Goal: Information Seeking & Learning: Learn about a topic

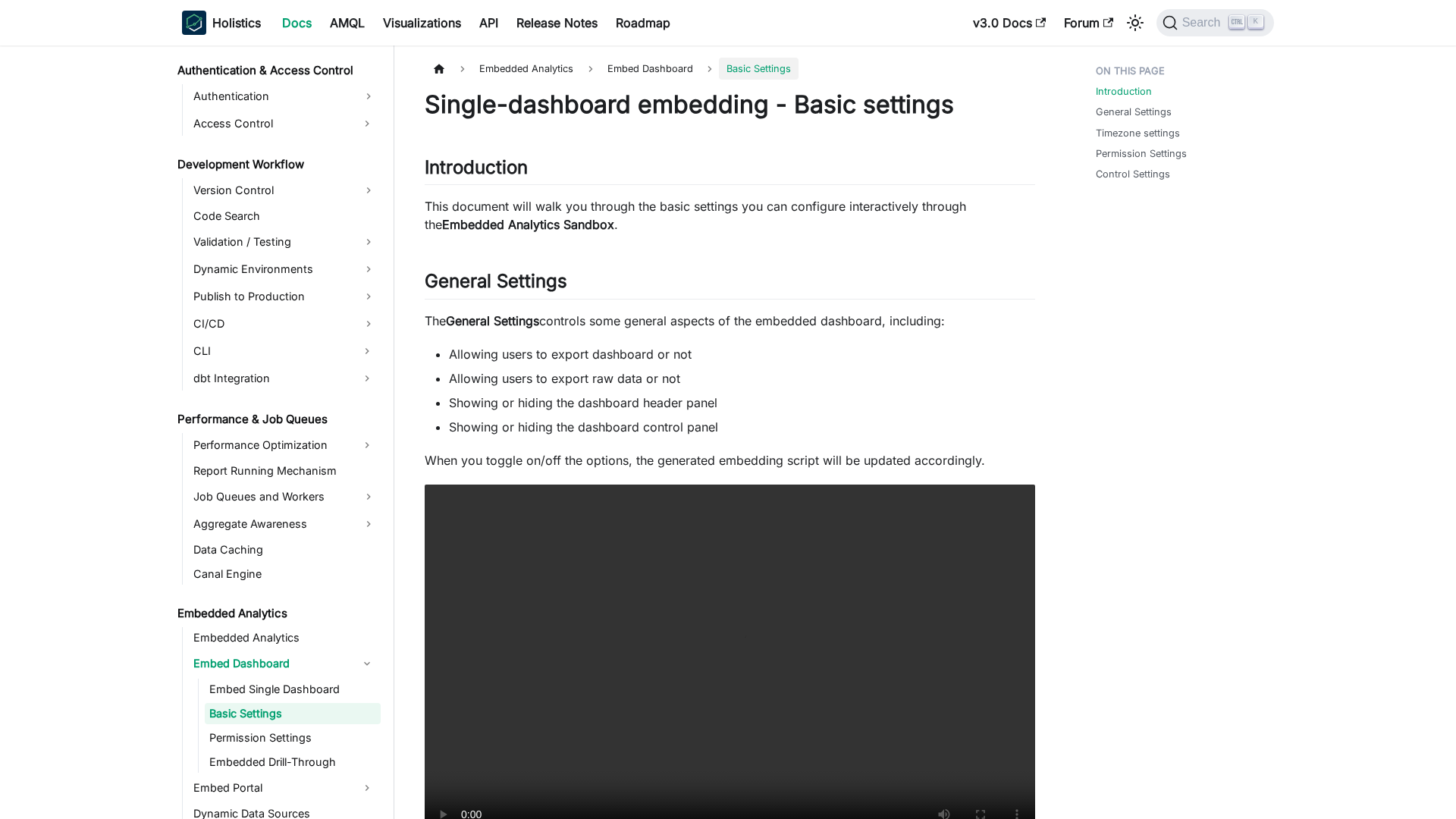
scroll to position [1110, 0]
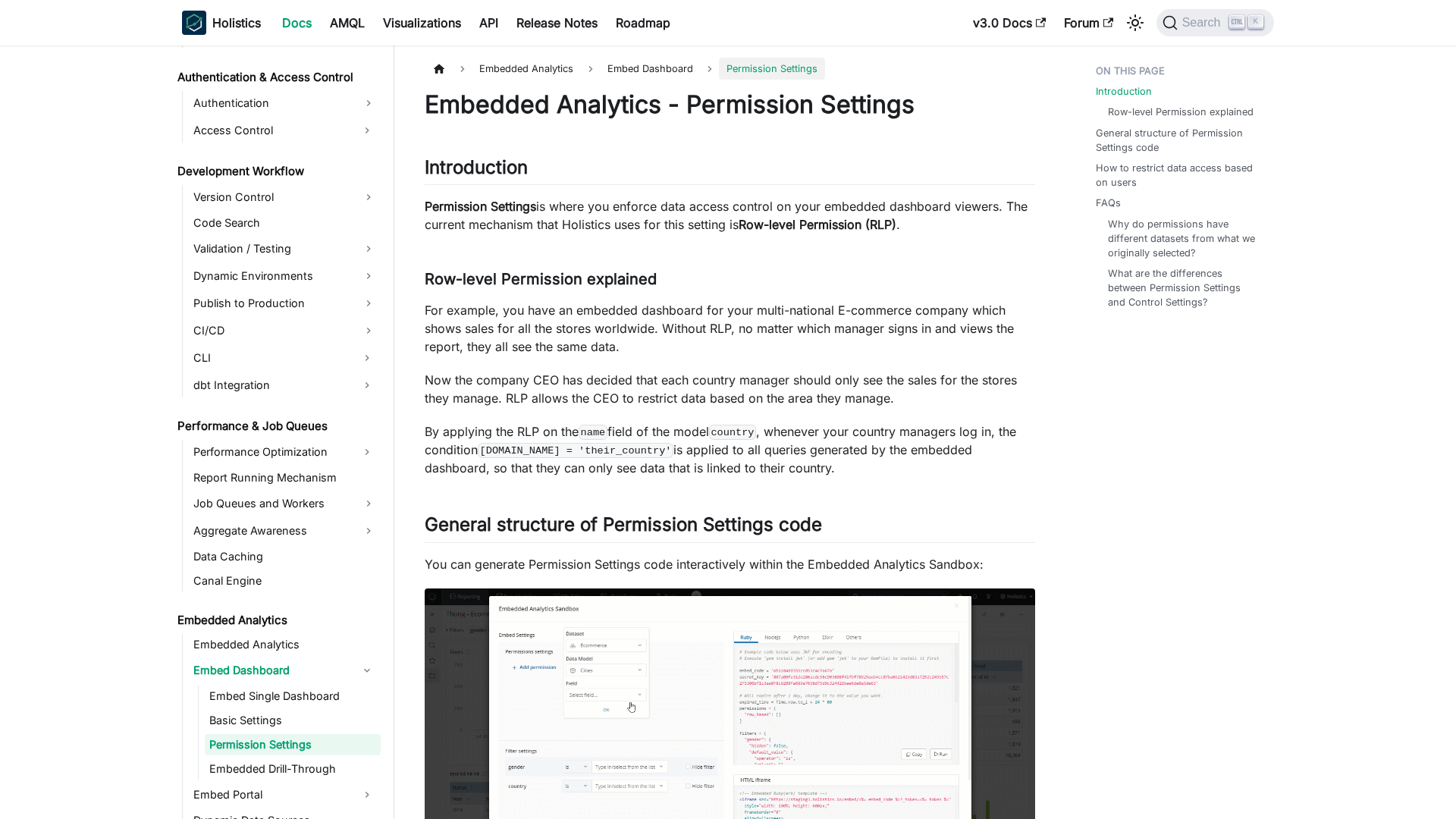
scroll to position [1134, 0]
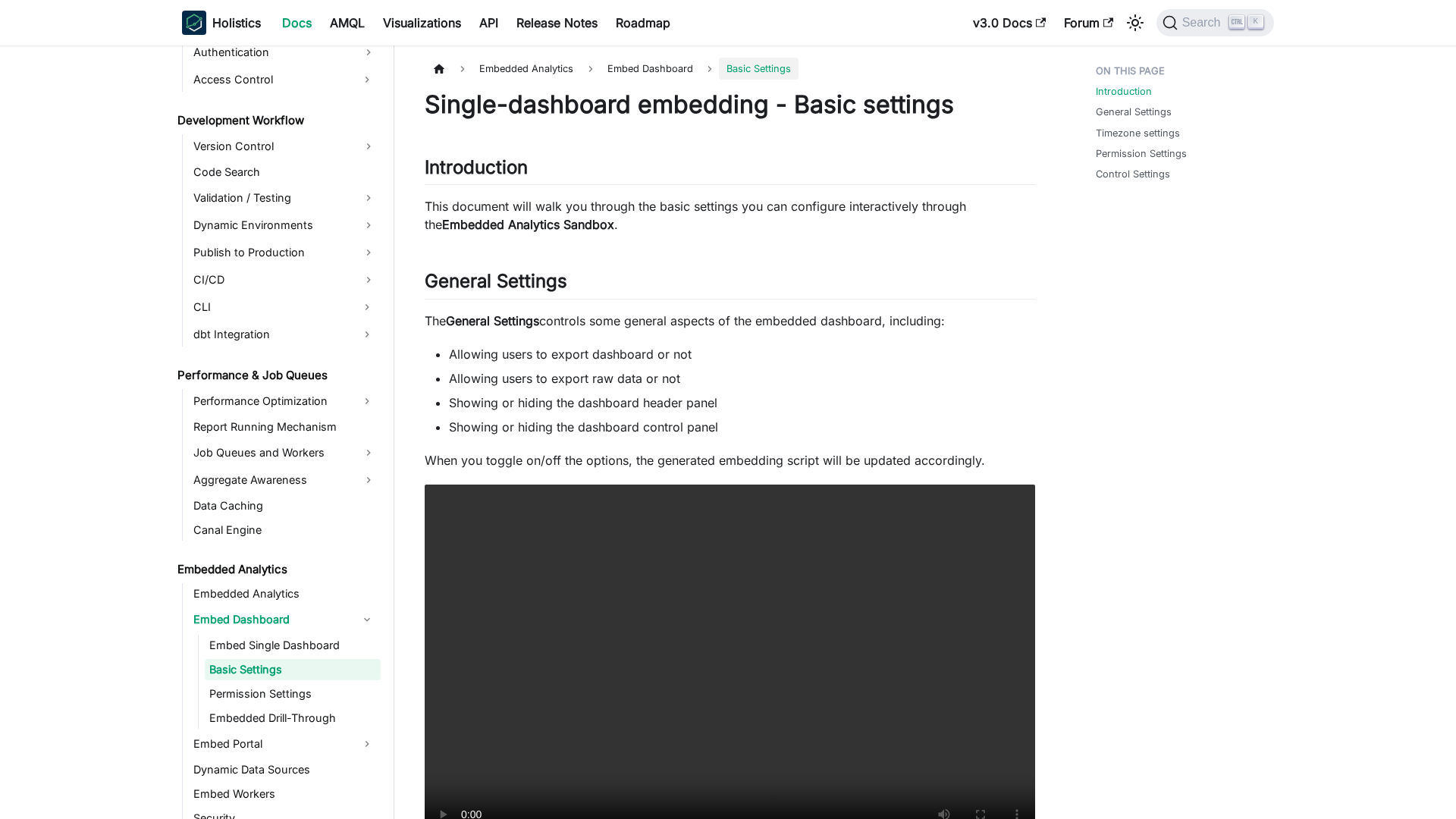
scroll to position [1110, 0]
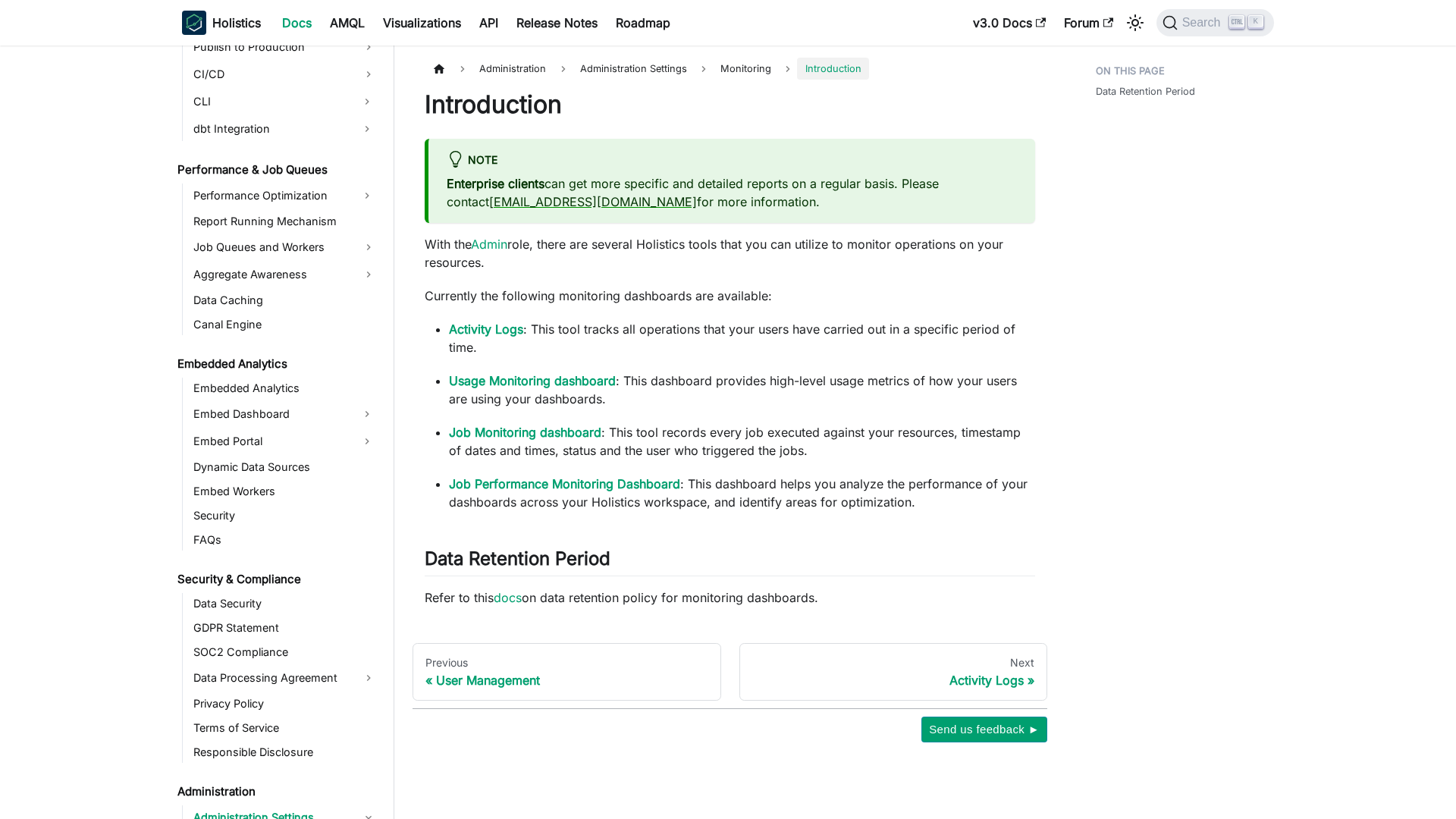
scroll to position [1564, 0]
